Goal: Task Accomplishment & Management: Manage account settings

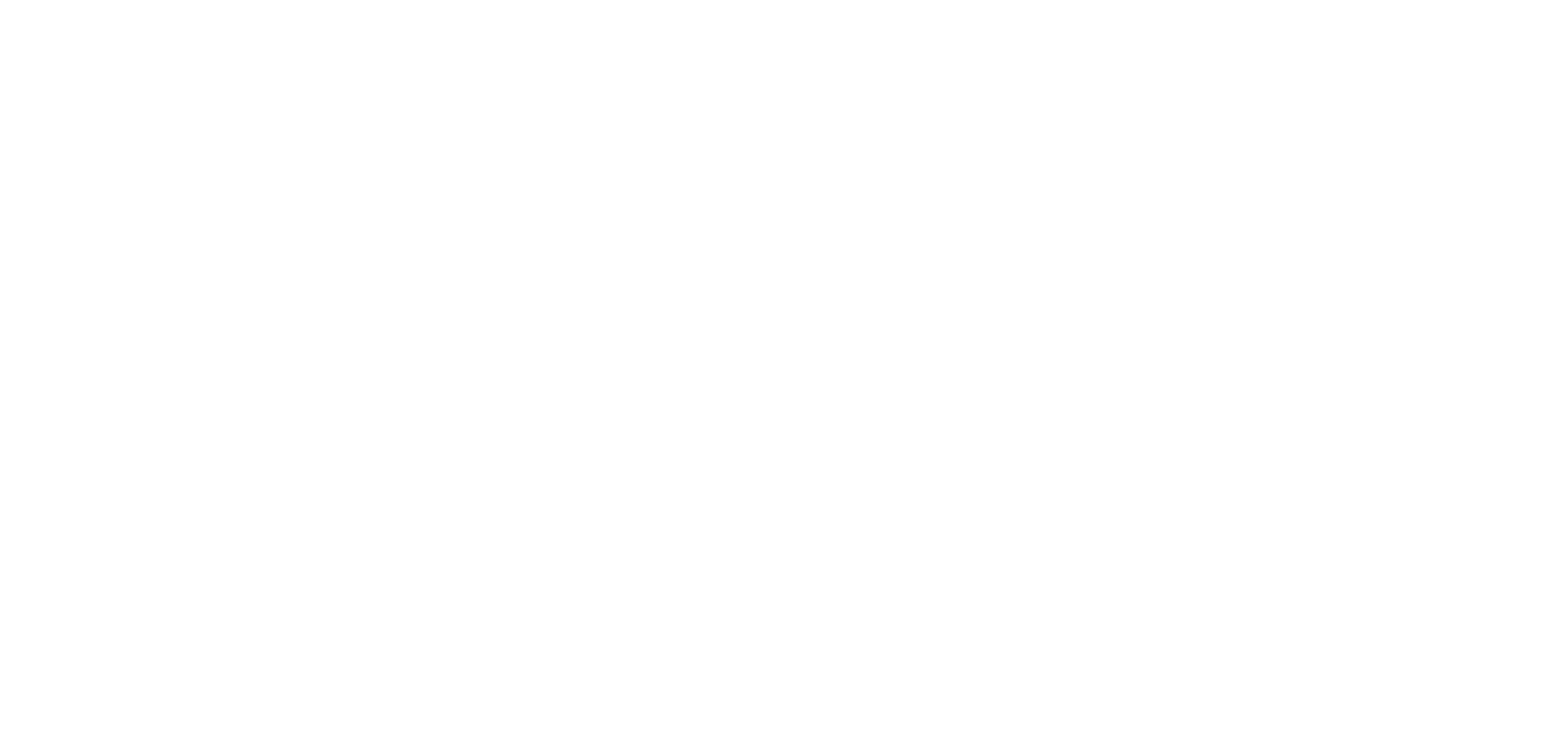
select select "77"
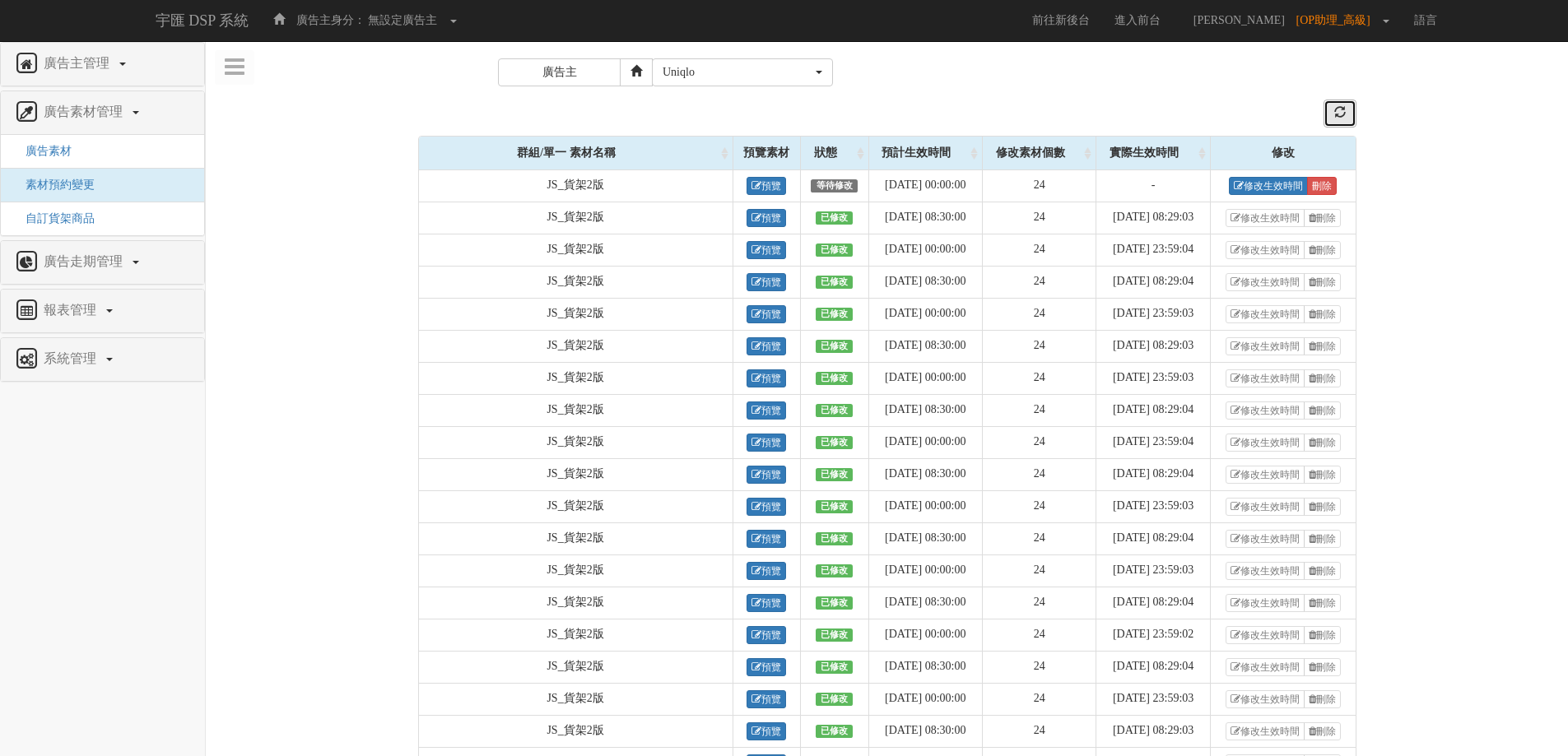
click at [1348, 113] on button "refresh" at bounding box center [1340, 113] width 33 height 28
click at [1328, 190] on link "刪除" at bounding box center [1321, 185] width 29 height 18
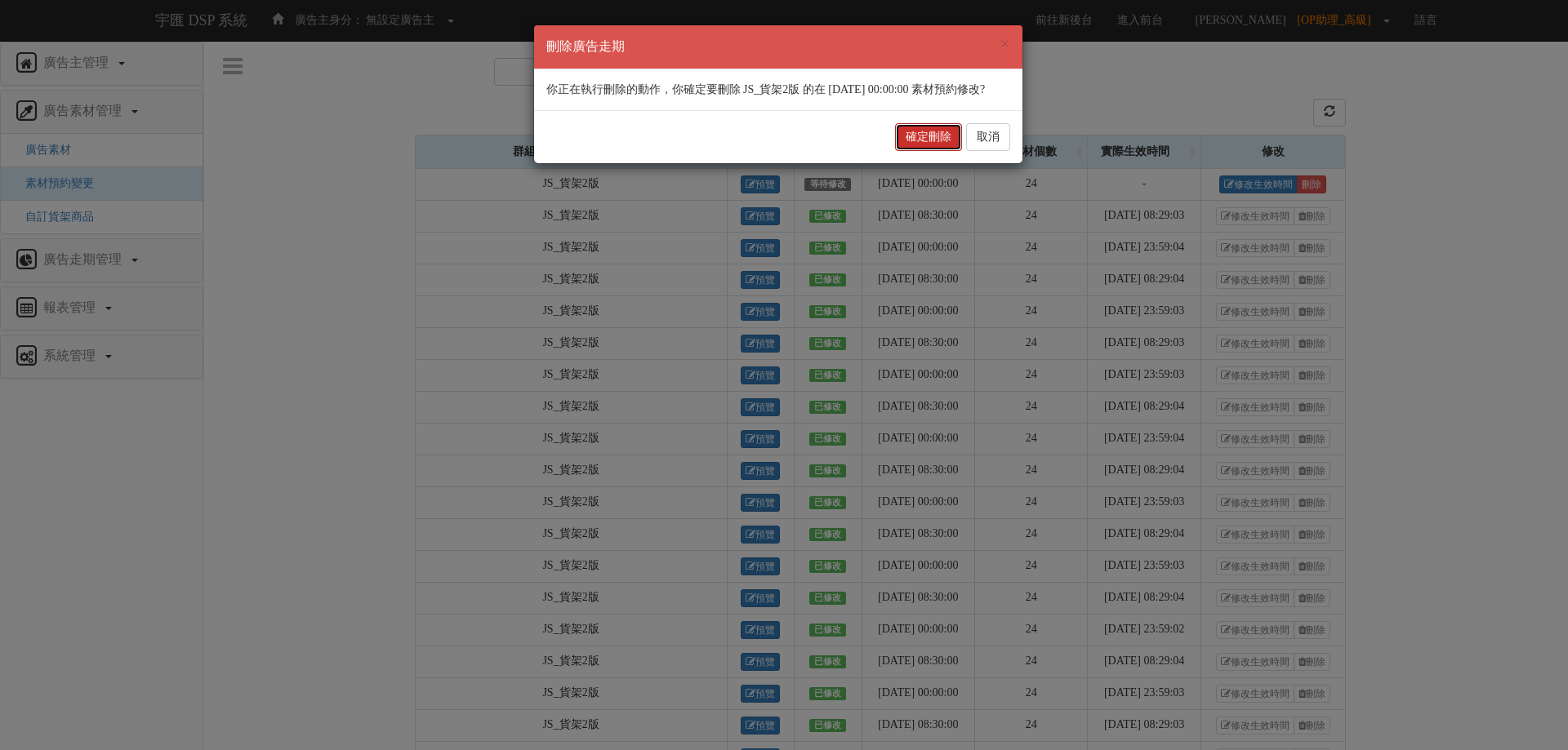
click at [922, 151] on button "確定刪除" at bounding box center [928, 138] width 67 height 28
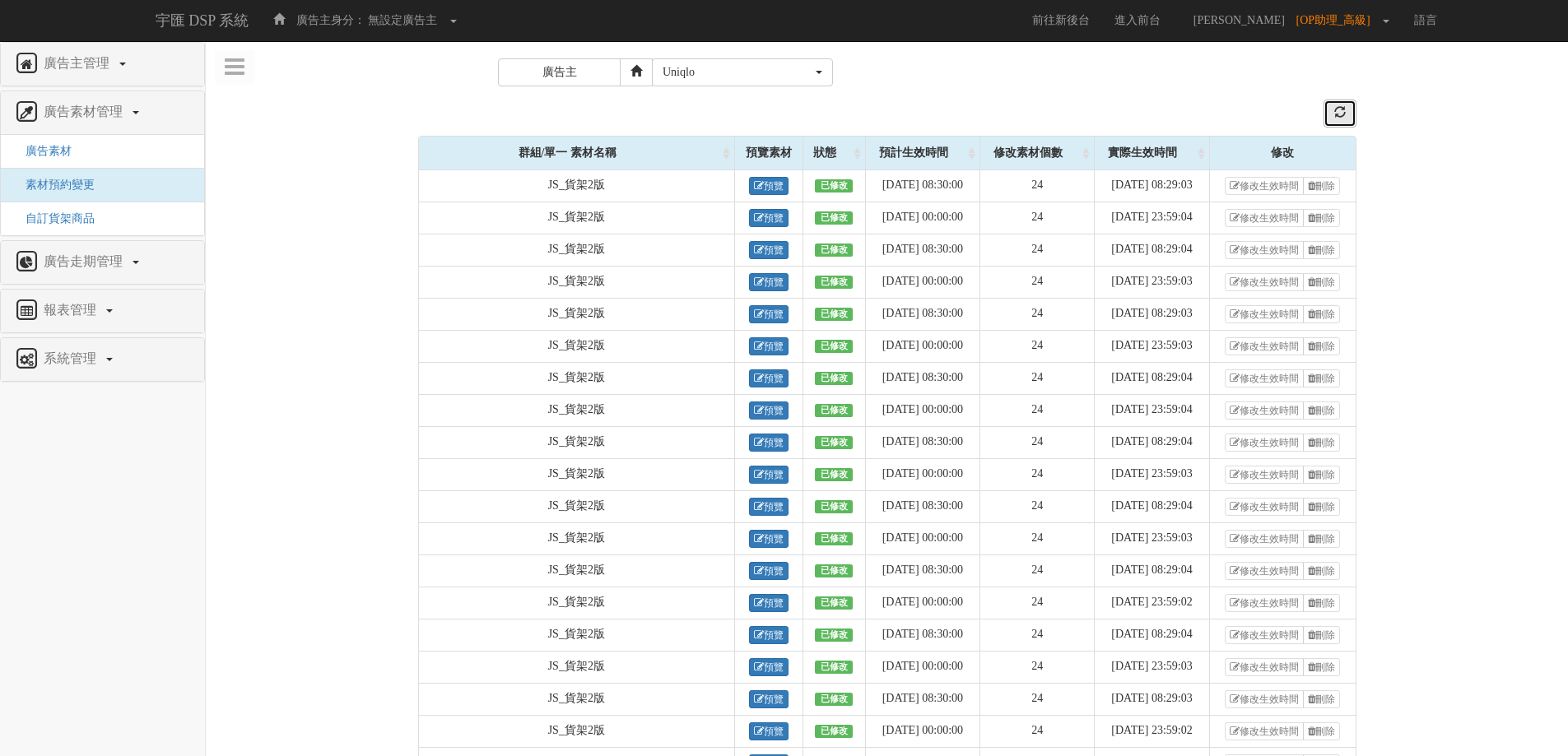
click at [1345, 105] on button "refresh" at bounding box center [1340, 113] width 33 height 28
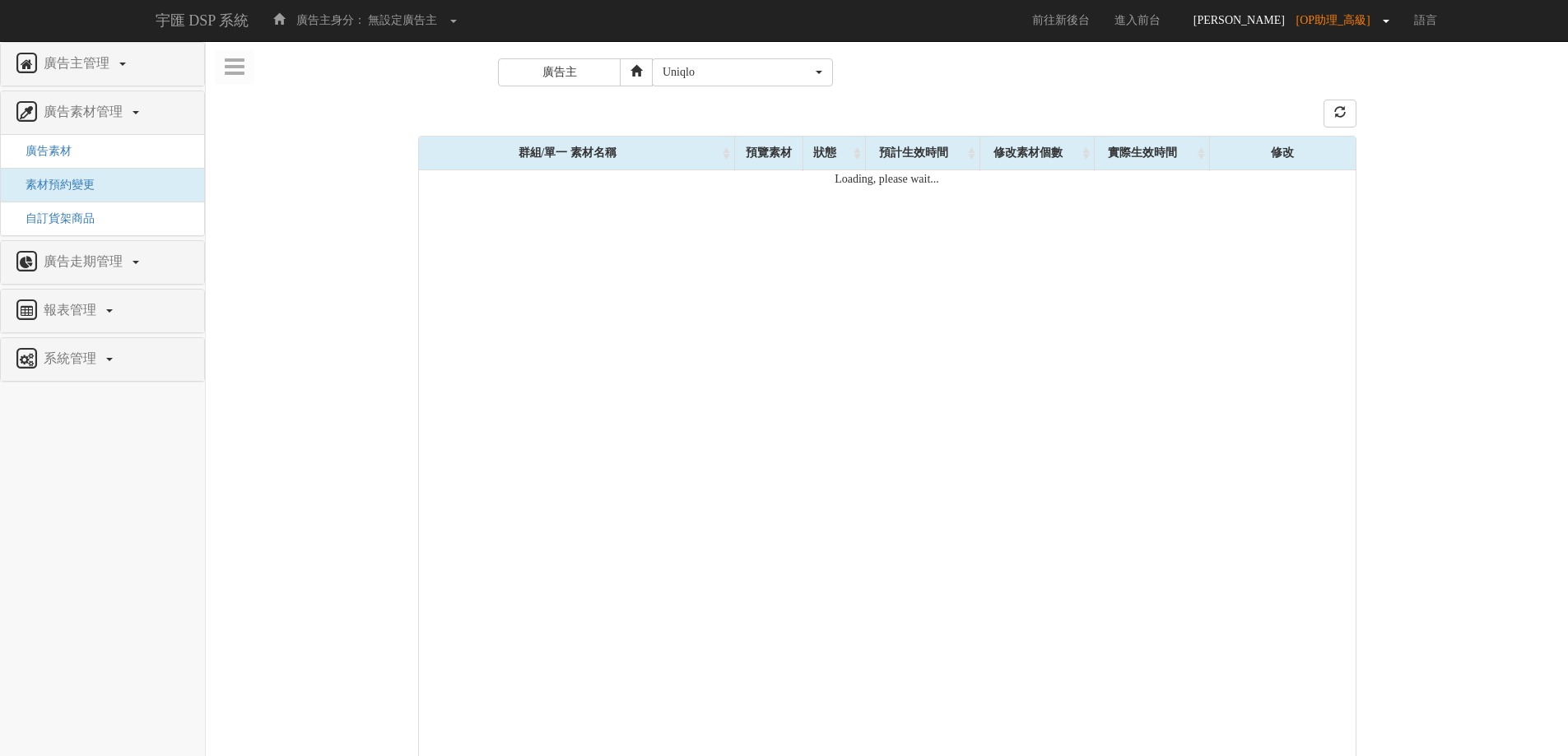
click at [1350, 16] on span "[OP助理_高級]" at bounding box center [1337, 20] width 82 height 12
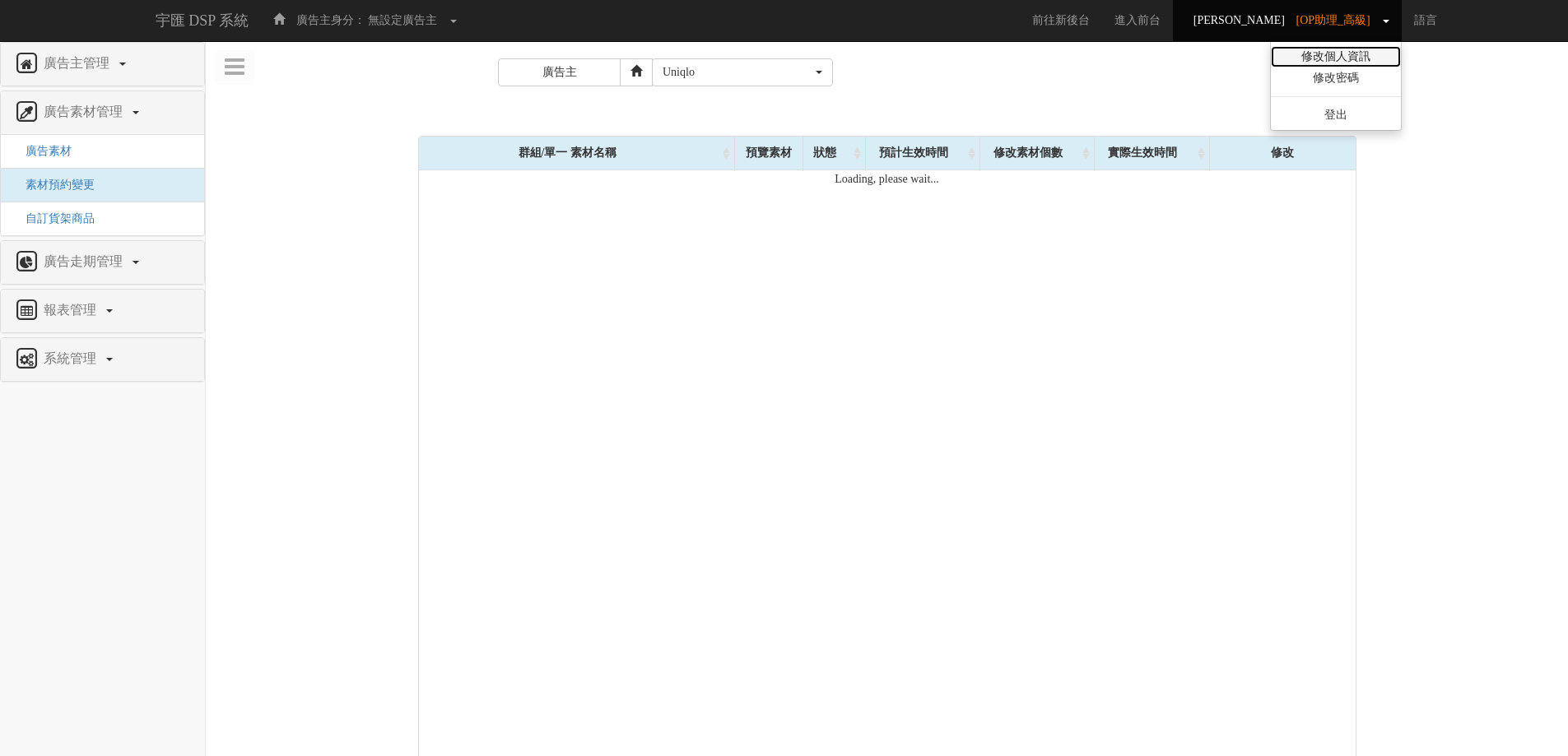
click at [1361, 55] on link "修改個人資訊" at bounding box center [1336, 57] width 130 height 22
